Goal: Task Accomplishment & Management: Manage account settings

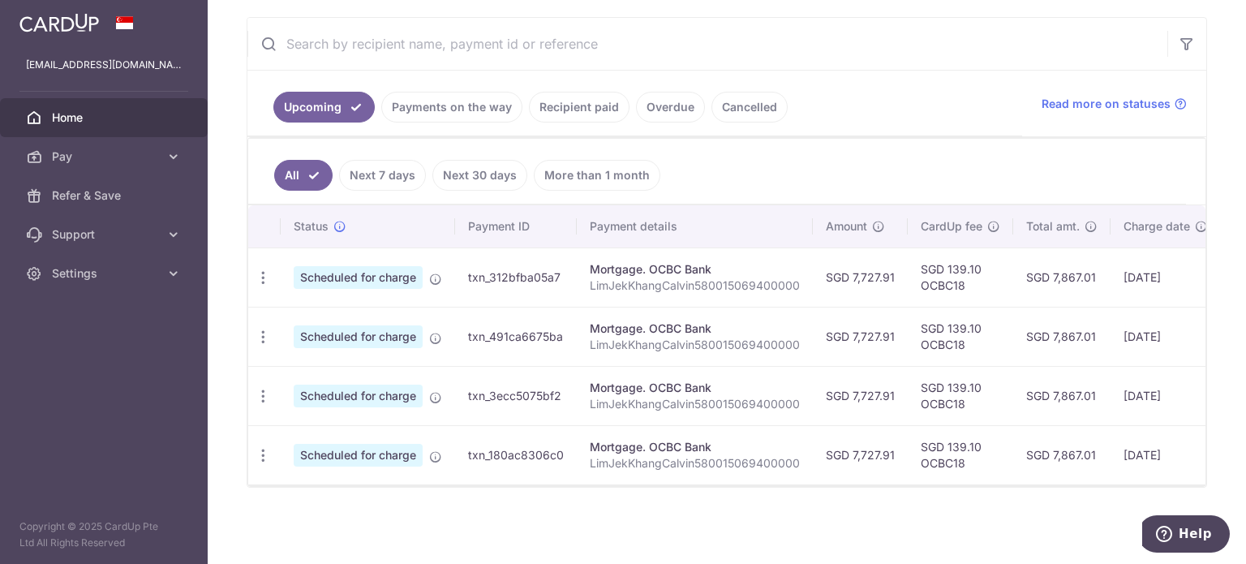
click at [467, 92] on link "Payments on the way" at bounding box center [451, 107] width 141 height 31
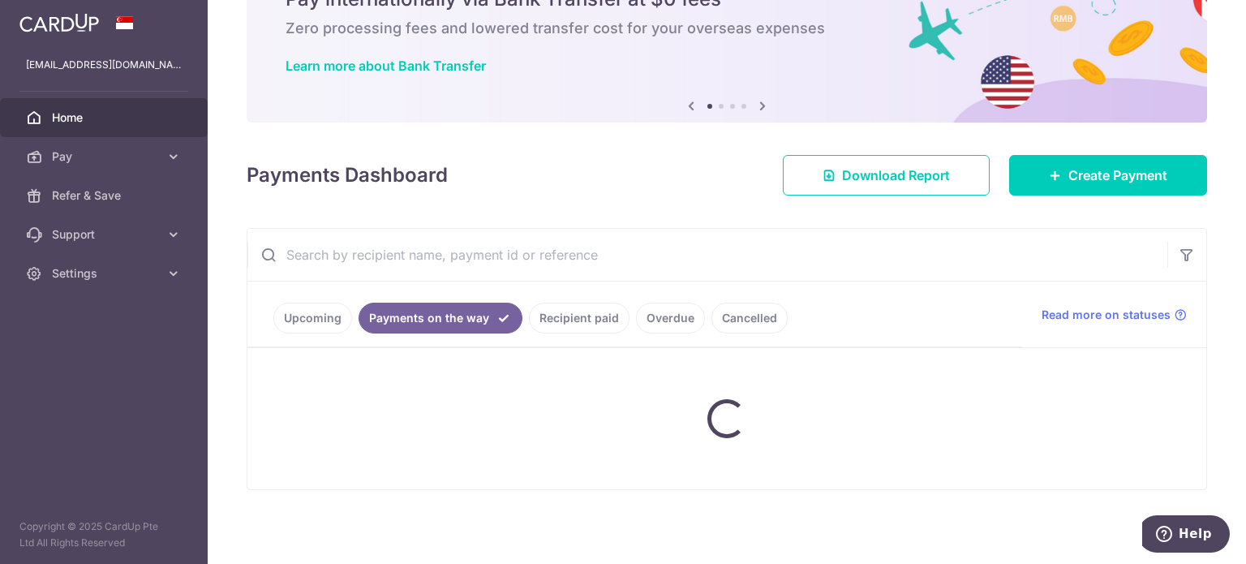
scroll to position [157, 0]
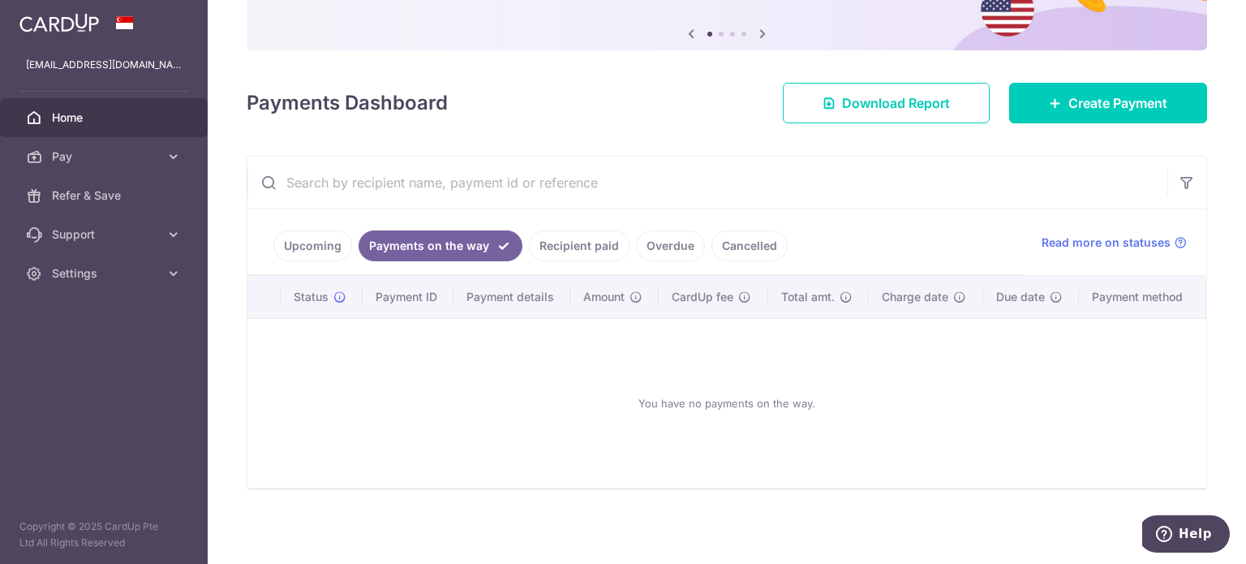
click at [575, 257] on link "Recipient paid" at bounding box center [579, 245] width 101 height 31
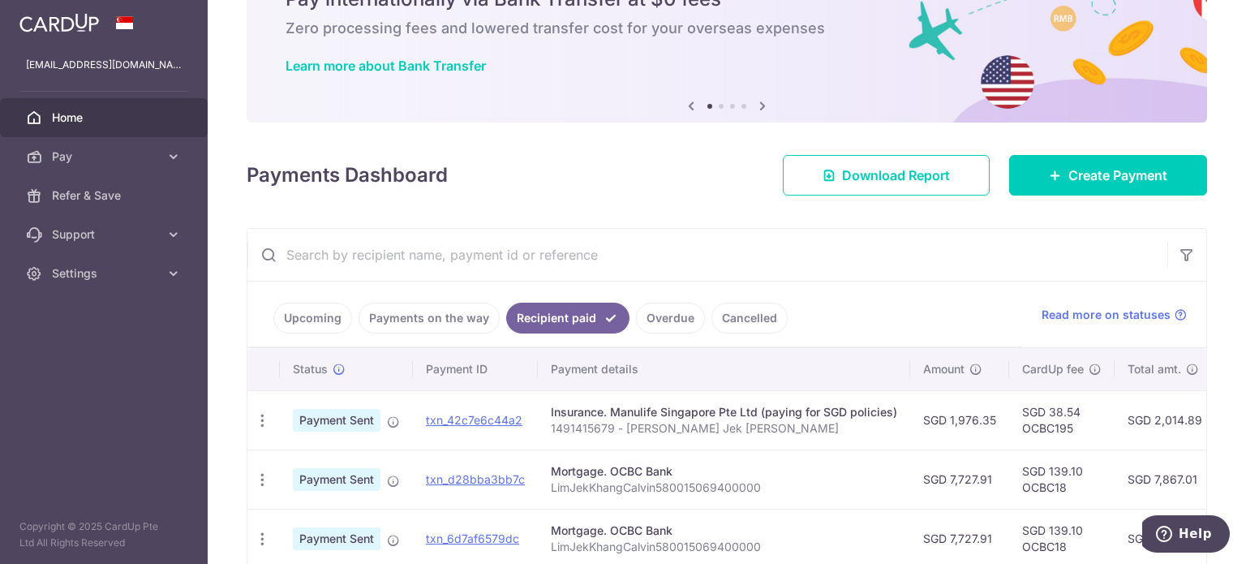
scroll to position [301, 0]
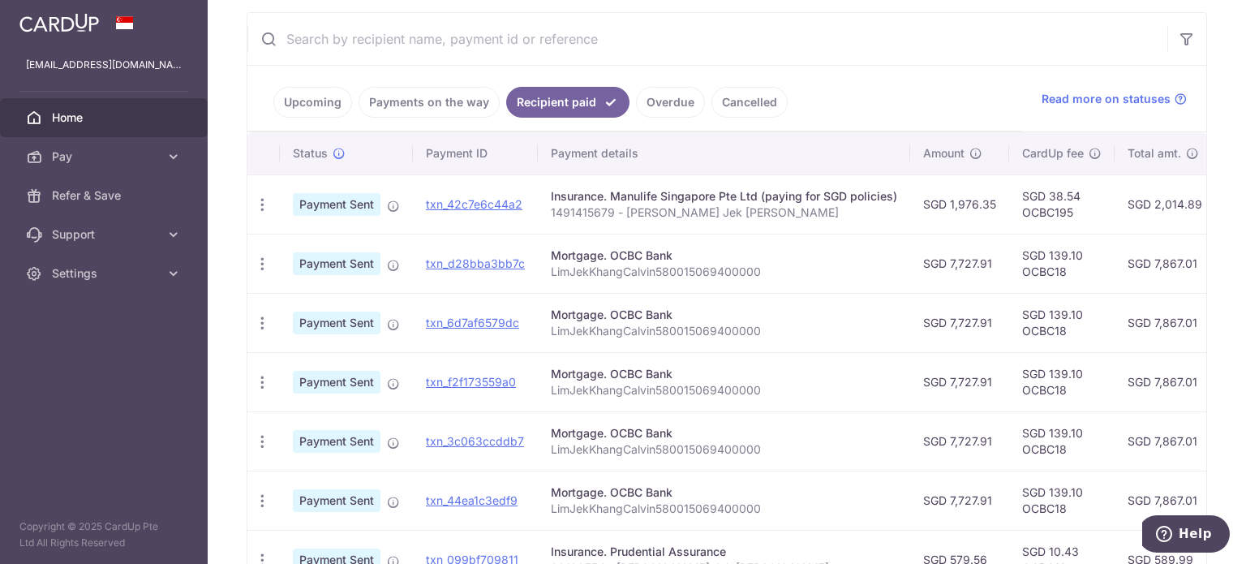
click at [290, 97] on link "Upcoming" at bounding box center [312, 102] width 79 height 31
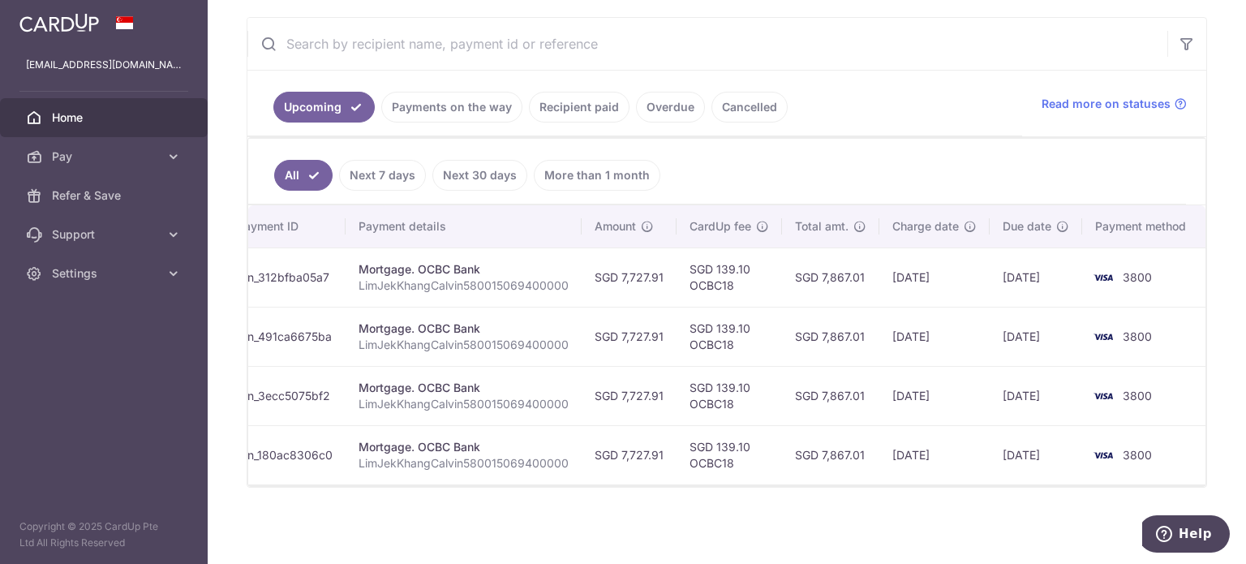
scroll to position [0, 0]
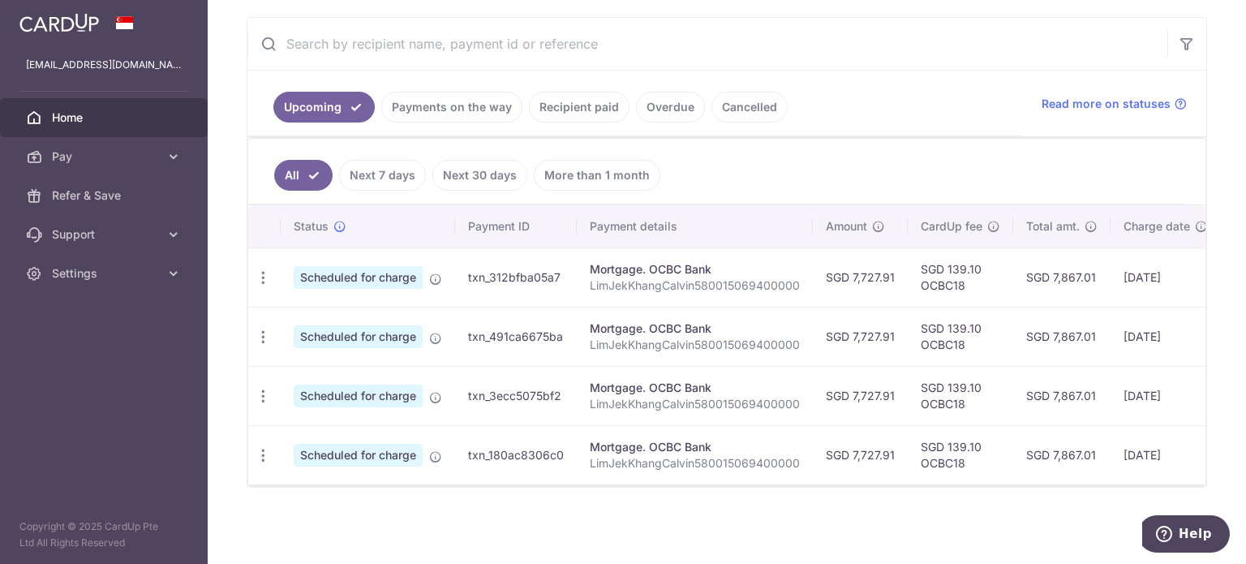
click at [444, 104] on link "Payments on the way" at bounding box center [451, 107] width 141 height 31
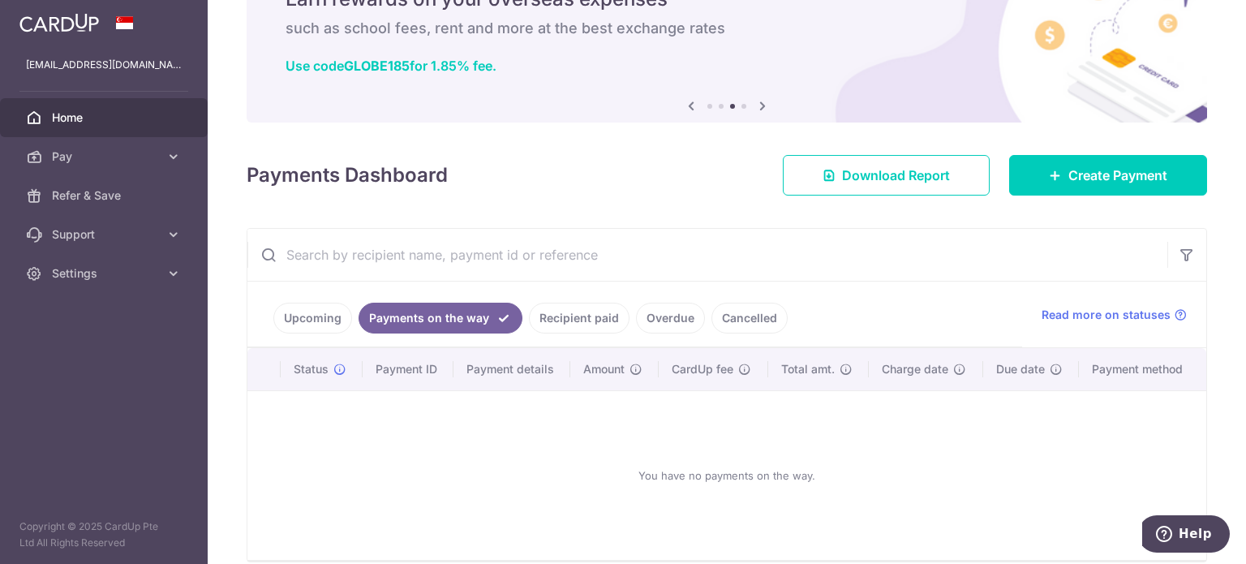
scroll to position [157, 0]
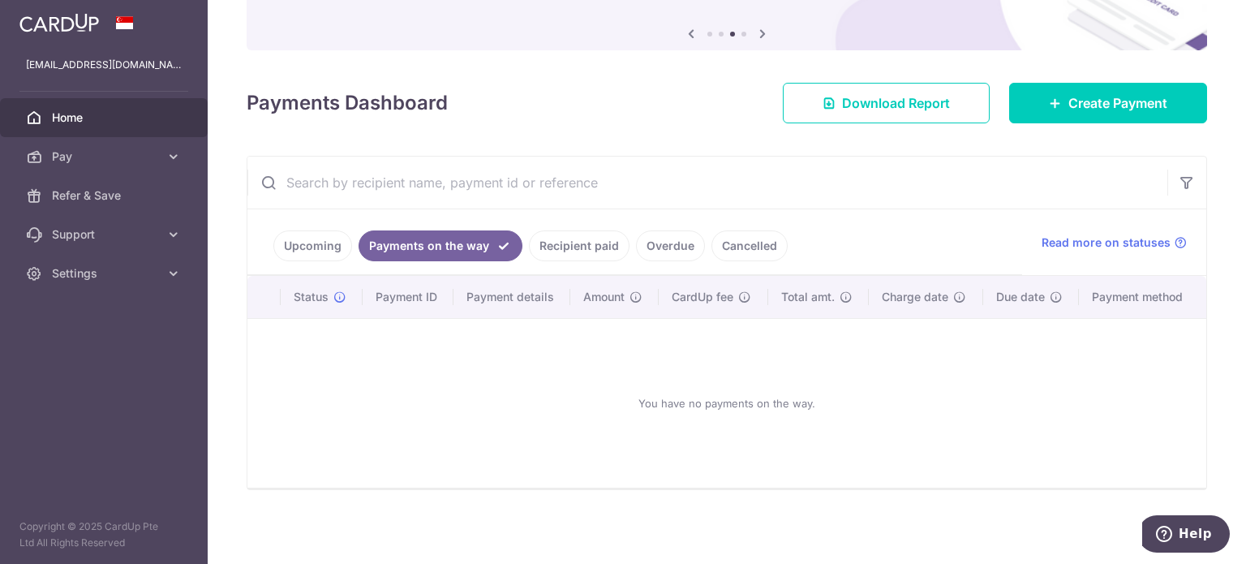
click at [576, 241] on link "Recipient paid" at bounding box center [579, 245] width 101 height 31
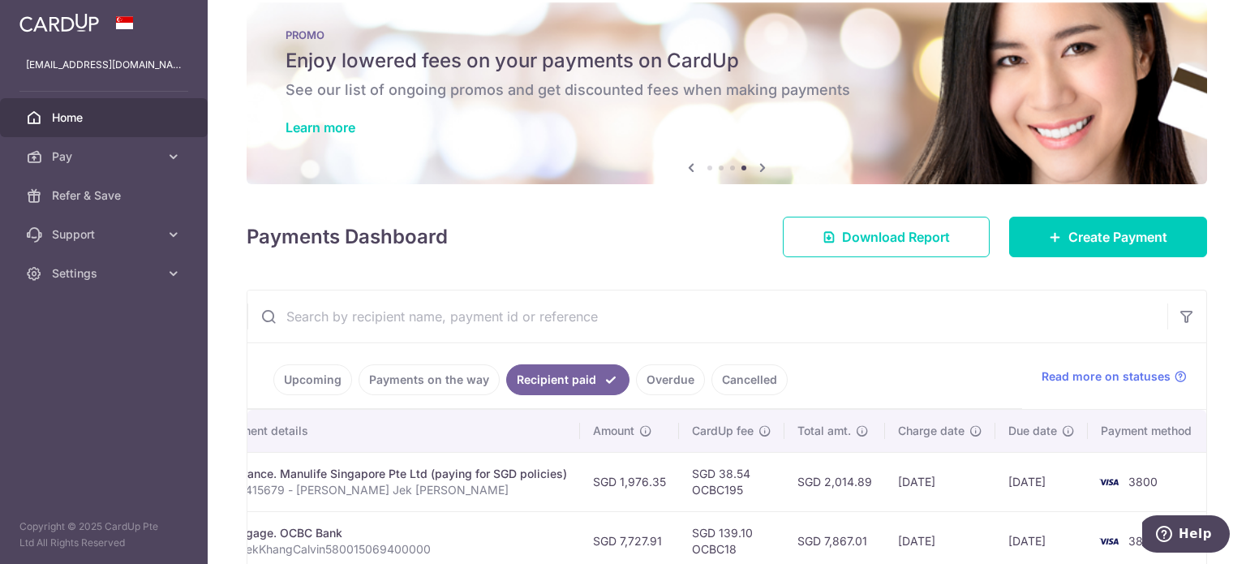
scroll to position [0, 0]
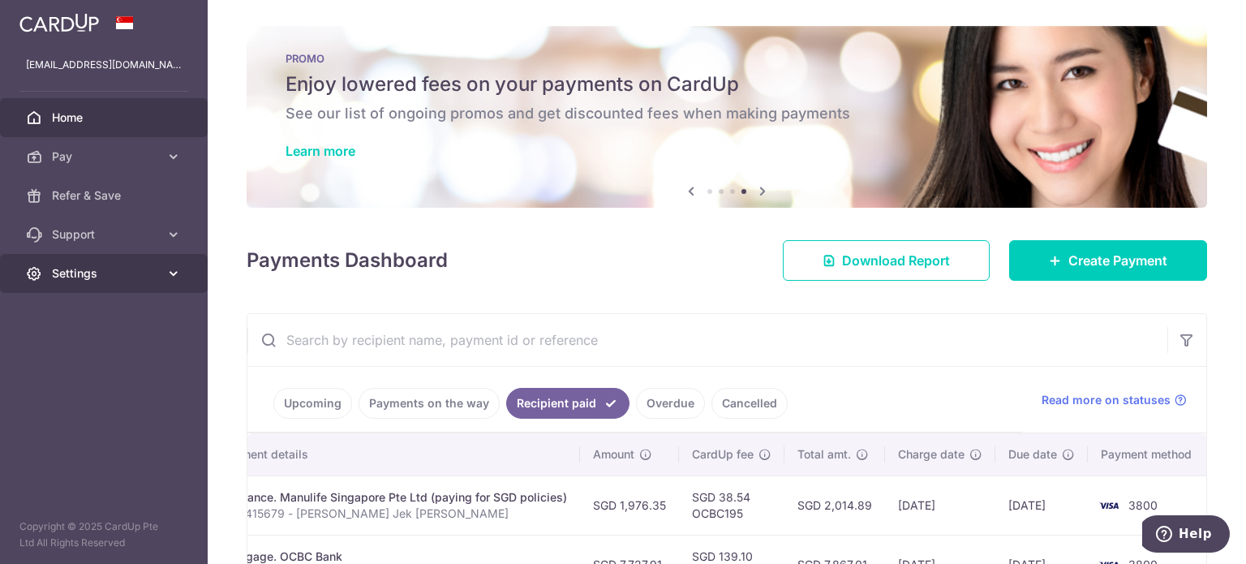
click at [169, 273] on icon at bounding box center [173, 273] width 16 height 16
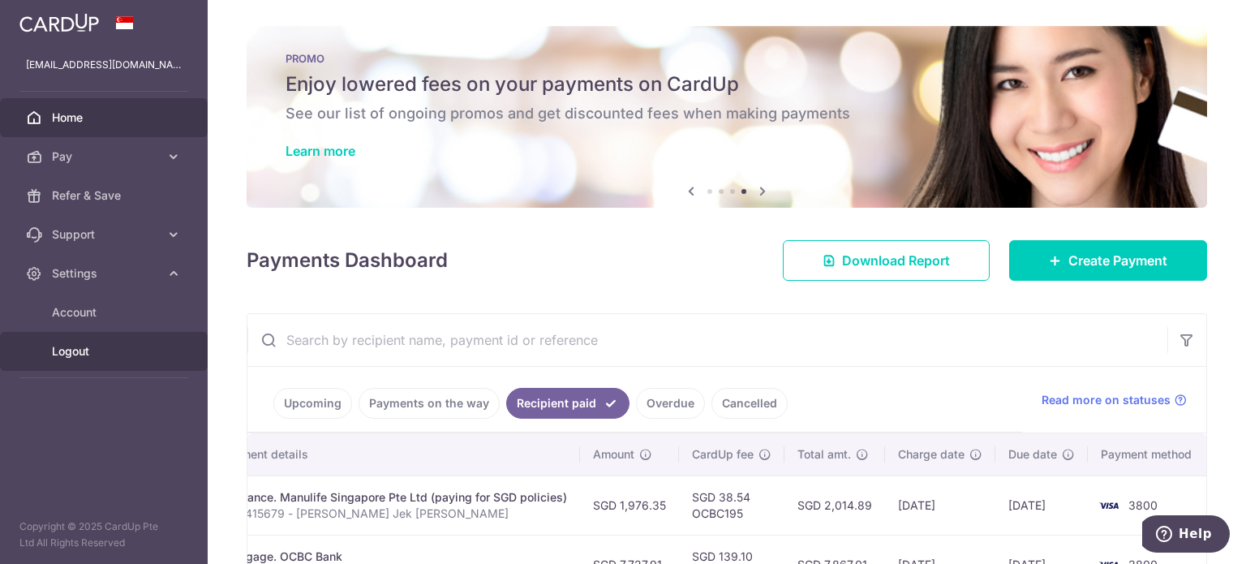
click at [88, 356] on span "Logout" at bounding box center [105, 351] width 107 height 16
